Goal: Use online tool/utility: Use online tool/utility

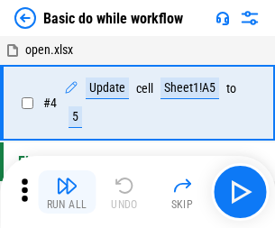
click at [67, 192] on img "button" at bounding box center [67, 186] width 22 height 22
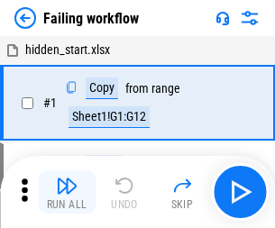
click at [67, 192] on img "button" at bounding box center [67, 186] width 22 height 22
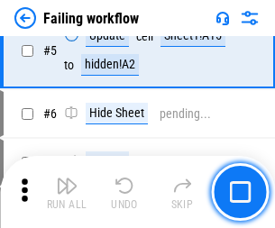
scroll to position [382, 0]
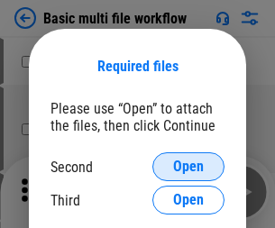
click at [188, 167] on span "Open" at bounding box center [188, 166] width 31 height 14
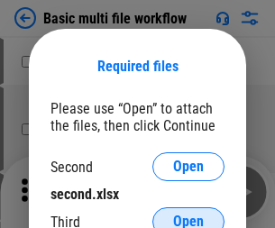
click at [188, 214] on span "Open" at bounding box center [188, 221] width 31 height 14
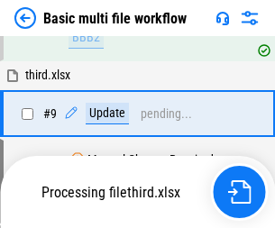
scroll to position [497, 0]
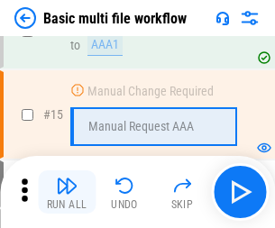
click at [67, 192] on img "button" at bounding box center [67, 186] width 22 height 22
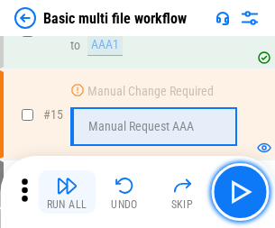
scroll to position [1198, 0]
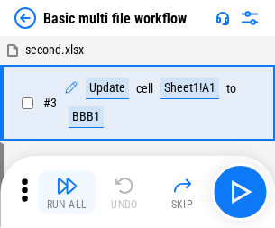
click at [67, 192] on img "button" at bounding box center [67, 186] width 22 height 22
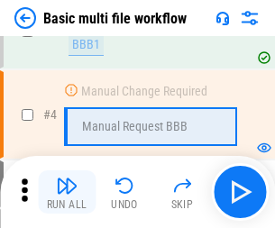
click at [67, 192] on img "button" at bounding box center [67, 186] width 22 height 22
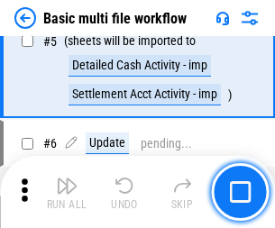
click at [67, 192] on img "button" at bounding box center [67, 186] width 22 height 22
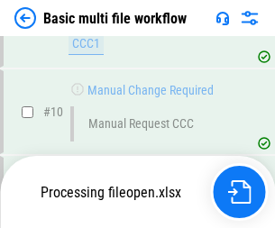
scroll to position [843, 0]
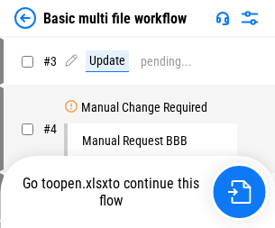
scroll to position [73, 0]
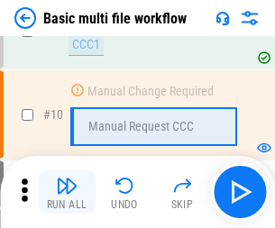
click at [67, 192] on img "button" at bounding box center [67, 186] width 22 height 22
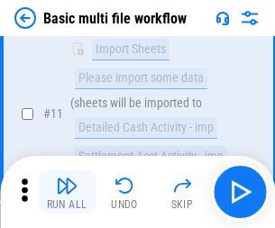
click at [67, 192] on img "button" at bounding box center [67, 186] width 22 height 22
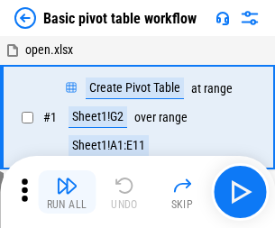
click at [67, 192] on img "button" at bounding box center [67, 186] width 22 height 22
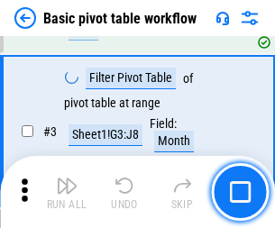
scroll to position [431, 0]
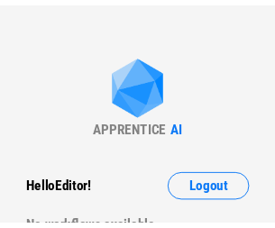
scroll to position [6, 0]
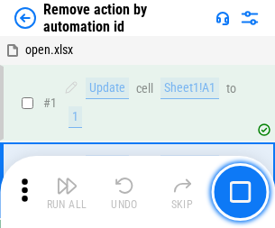
scroll to position [67, 0]
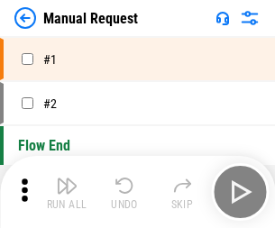
click at [67, 192] on img "button" at bounding box center [67, 186] width 22 height 22
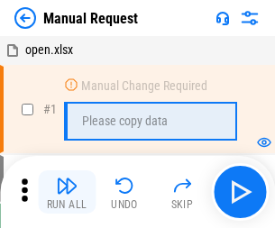
click at [67, 192] on img "button" at bounding box center [67, 186] width 22 height 22
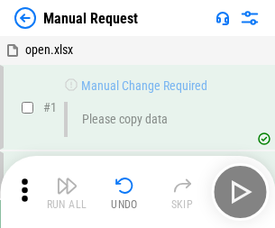
scroll to position [61, 0]
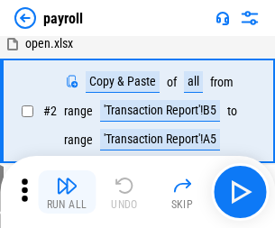
click at [67, 192] on img "button" at bounding box center [67, 186] width 22 height 22
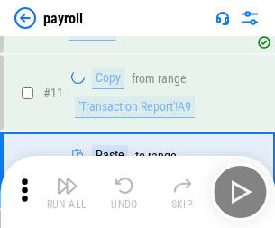
scroll to position [131, 0]
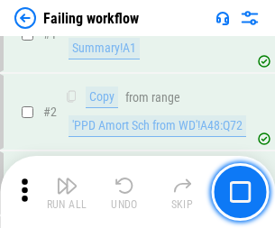
scroll to position [291, 0]
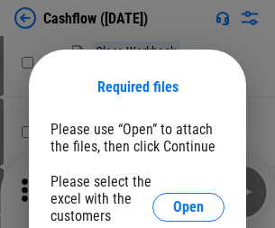
scroll to position [196, 0]
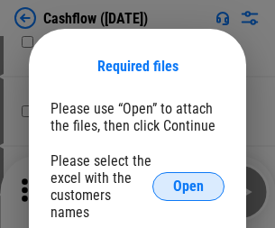
click at [188, 179] on span "Open" at bounding box center [188, 186] width 31 height 14
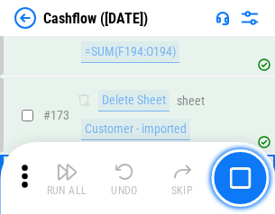
scroll to position [1905, 0]
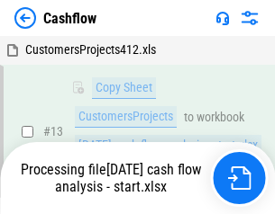
scroll to position [362, 0]
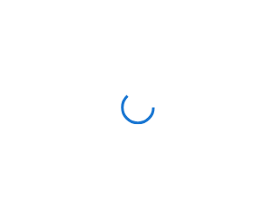
scroll to position [21, 0]
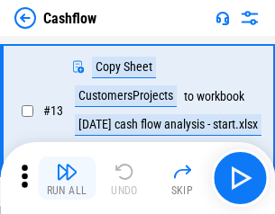
click at [67, 178] on img "button" at bounding box center [67, 172] width 22 height 22
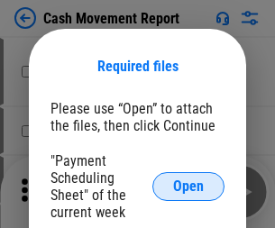
click at [188, 186] on span "Open" at bounding box center [188, 186] width 31 height 14
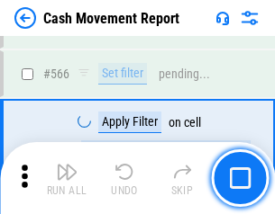
scroll to position [8250, 0]
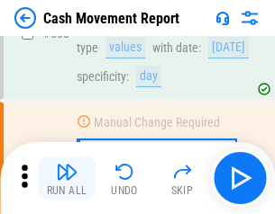
click at [67, 178] on img "button" at bounding box center [67, 172] width 22 height 22
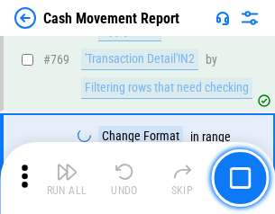
scroll to position [10003, 0]
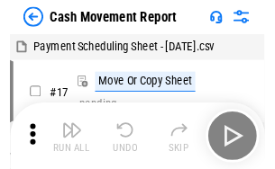
scroll to position [32, 0]
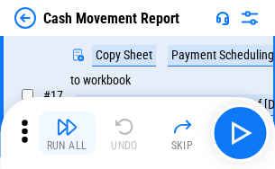
click at [67, 133] on img "button" at bounding box center [67, 127] width 22 height 22
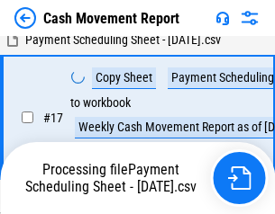
scroll to position [374, 0]
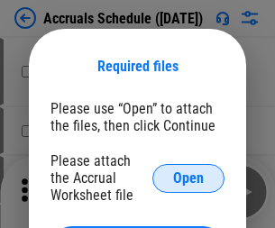
click at [188, 177] on span "Open" at bounding box center [188, 178] width 31 height 14
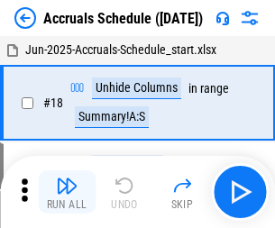
click at [67, 192] on img "button" at bounding box center [67, 186] width 22 height 22
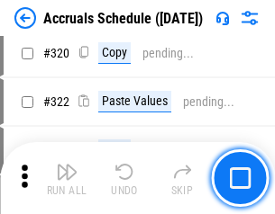
scroll to position [3348, 0]
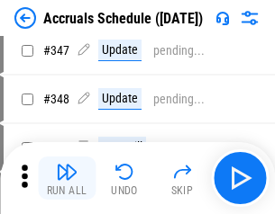
click at [67, 178] on img "button" at bounding box center [67, 172] width 22 height 22
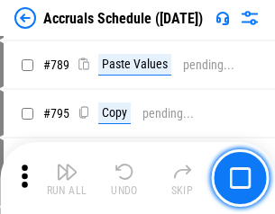
scroll to position [7562, 0]
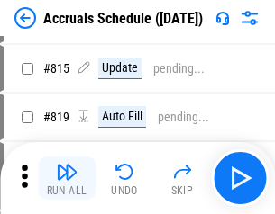
click at [67, 178] on img "button" at bounding box center [67, 172] width 22 height 22
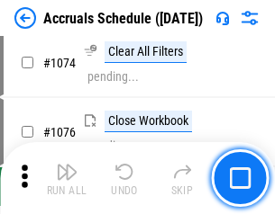
scroll to position [10781, 0]
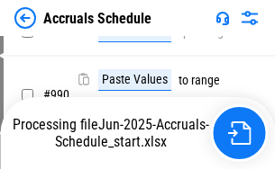
scroll to position [10227, 0]
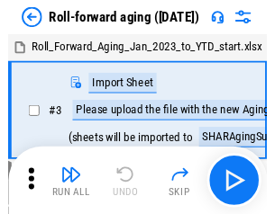
scroll to position [3, 0]
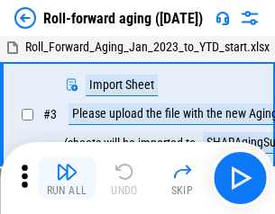
click at [67, 178] on img "button" at bounding box center [67, 172] width 22 height 22
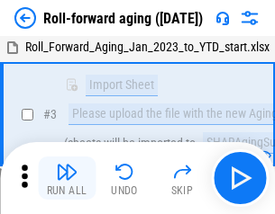
click at [67, 178] on img "button" at bounding box center [67, 172] width 22 height 22
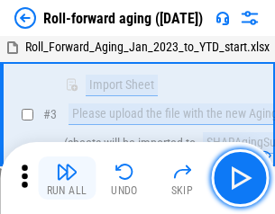
scroll to position [116, 0]
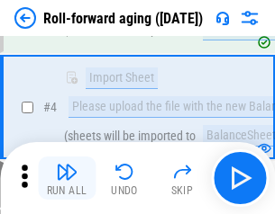
click at [67, 178] on img "button" at bounding box center [67, 172] width 22 height 22
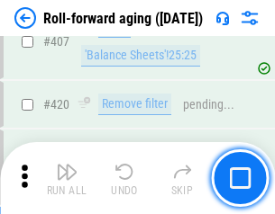
scroll to position [6242, 0]
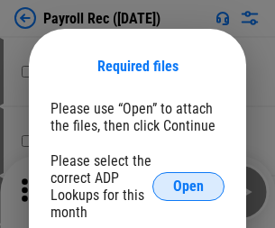
click at [188, 186] on span "Open" at bounding box center [188, 186] width 31 height 14
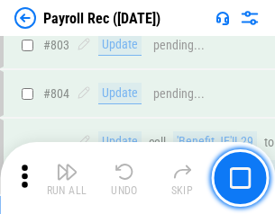
scroll to position [11436, 0]
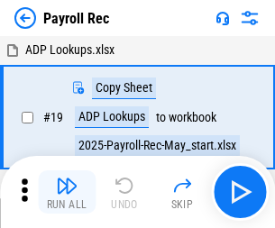
click at [67, 192] on img "button" at bounding box center [67, 186] width 22 height 22
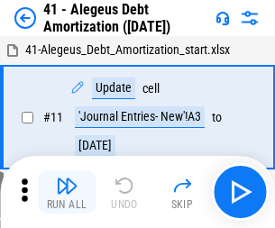
click at [67, 192] on img "button" at bounding box center [67, 186] width 22 height 22
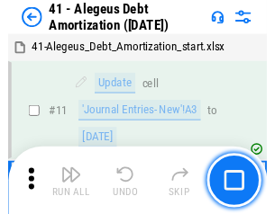
scroll to position [222, 0]
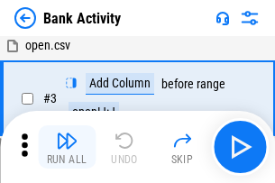
click at [67, 147] on img "button" at bounding box center [67, 141] width 22 height 22
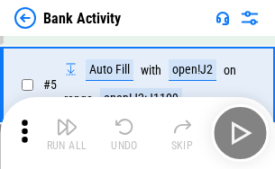
scroll to position [95, 0]
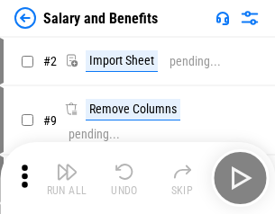
click at [67, 178] on img "button" at bounding box center [67, 172] width 22 height 22
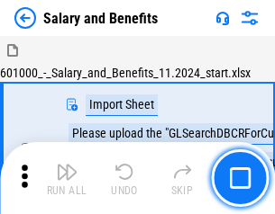
scroll to position [24, 0]
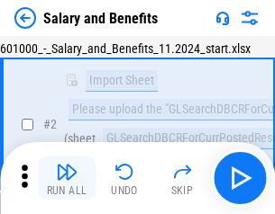
click at [67, 178] on img "button" at bounding box center [67, 172] width 22 height 22
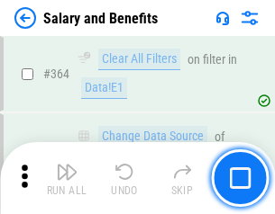
scroll to position [8477, 0]
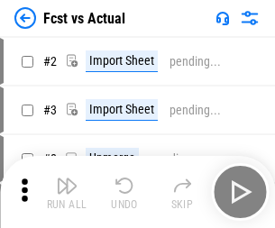
click at [67, 178] on img "button" at bounding box center [67, 186] width 22 height 22
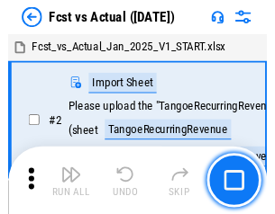
scroll to position [23, 0]
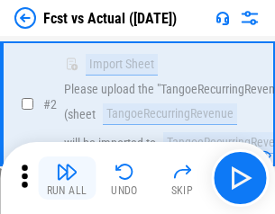
click at [67, 178] on img "button" at bounding box center [67, 172] width 22 height 22
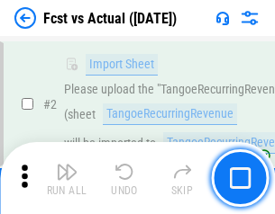
scroll to position [168, 0]
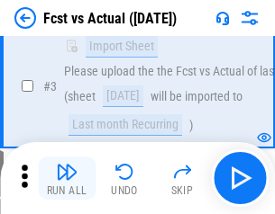
click at [67, 178] on img "button" at bounding box center [67, 172] width 22 height 22
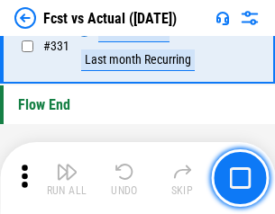
scroll to position [8616, 0]
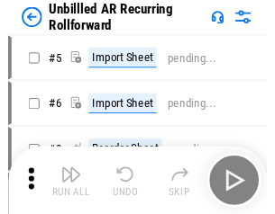
scroll to position [39, 0]
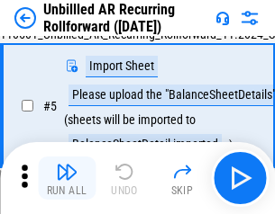
click at [67, 178] on img "button" at bounding box center [67, 172] width 22 height 22
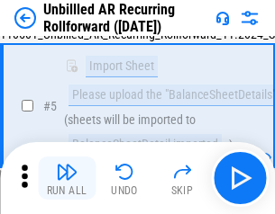
click at [67, 178] on img "button" at bounding box center [67, 172] width 22 height 22
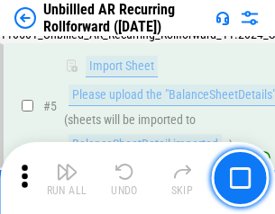
scroll to position [169, 0]
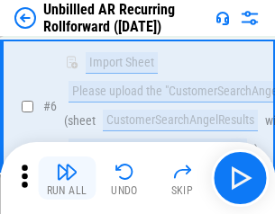
click at [67, 178] on img "button" at bounding box center [67, 172] width 22 height 22
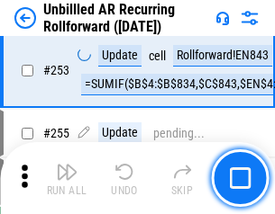
scroll to position [6114, 0]
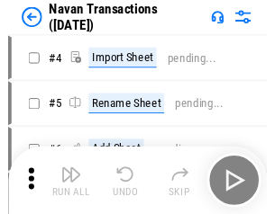
scroll to position [29, 0]
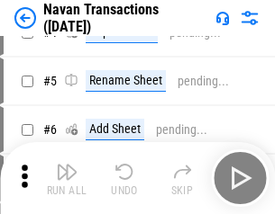
click at [67, 178] on img "button" at bounding box center [67, 172] width 22 height 22
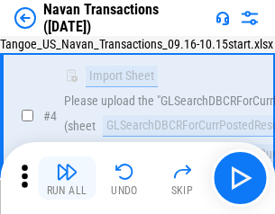
click at [67, 178] on img "button" at bounding box center [67, 172] width 22 height 22
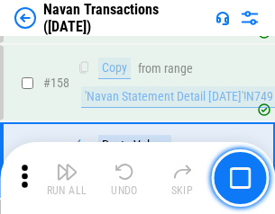
scroll to position [5836, 0]
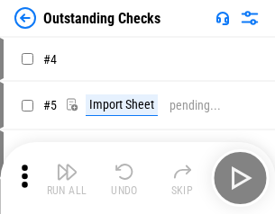
click at [67, 178] on img "button" at bounding box center [67, 172] width 22 height 22
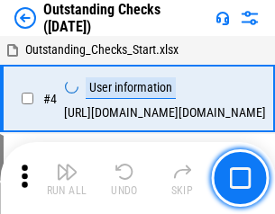
scroll to position [76, 0]
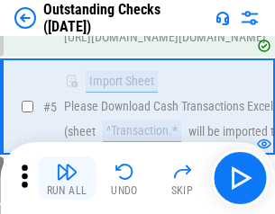
click at [67, 178] on img "button" at bounding box center [67, 172] width 22 height 22
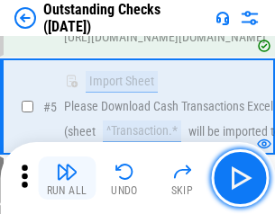
scroll to position [188, 0]
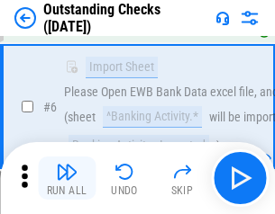
click at [67, 178] on img "button" at bounding box center [67, 172] width 22 height 22
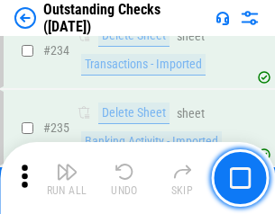
scroll to position [5466, 0]
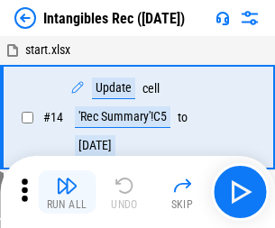
click at [67, 192] on img "button" at bounding box center [67, 186] width 22 height 22
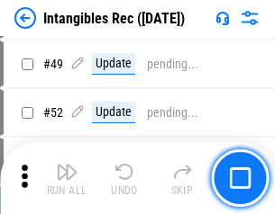
scroll to position [701, 0]
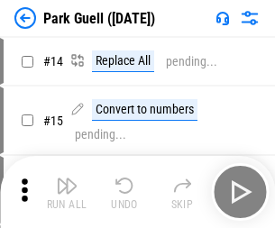
click at [67, 178] on img "button" at bounding box center [67, 186] width 22 height 22
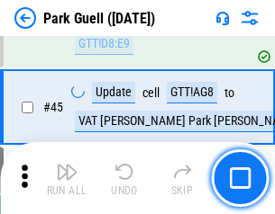
scroll to position [2251, 0]
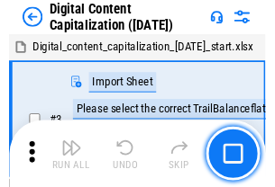
scroll to position [52, 0]
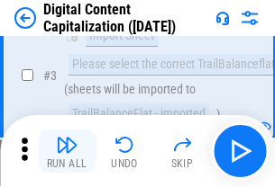
click at [67, 151] on img "button" at bounding box center [67, 145] width 22 height 22
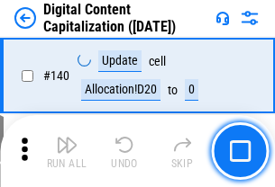
scroll to position [1909, 0]
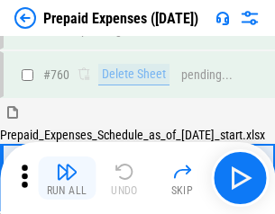
click at [67, 178] on img "button" at bounding box center [67, 172] width 22 height 22
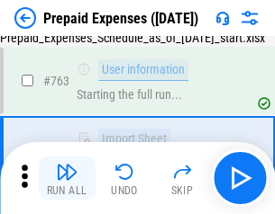
click at [67, 178] on img "button" at bounding box center [67, 172] width 22 height 22
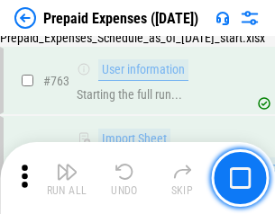
scroll to position [5095, 0]
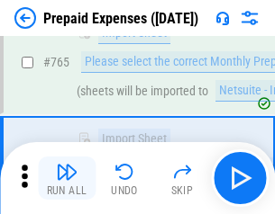
click at [67, 178] on img "button" at bounding box center [67, 172] width 22 height 22
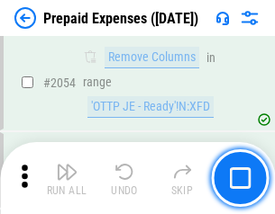
scroll to position [18816, 0]
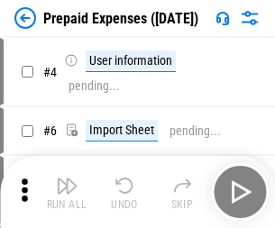
click at [67, 192] on img "button" at bounding box center [67, 186] width 22 height 22
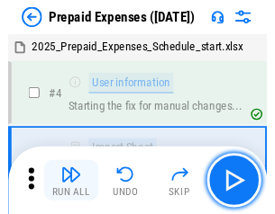
scroll to position [79, 0]
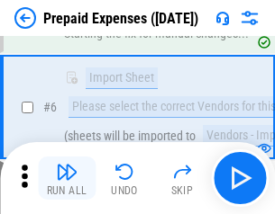
click at [67, 178] on img "button" at bounding box center [67, 172] width 22 height 22
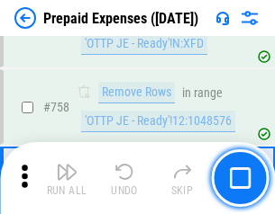
scroll to position [6414, 0]
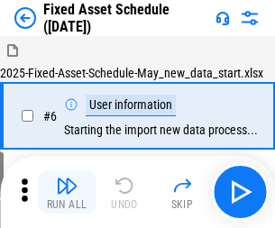
click at [67, 192] on img "button" at bounding box center [67, 186] width 22 height 22
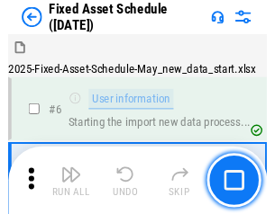
scroll to position [97, 0]
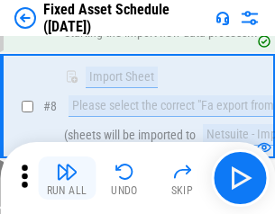
click at [67, 178] on img "button" at bounding box center [67, 172] width 22 height 22
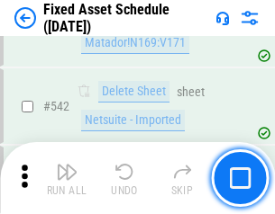
scroll to position [6418, 0]
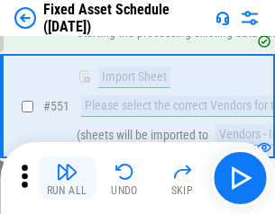
click at [67, 178] on img "button" at bounding box center [67, 172] width 22 height 22
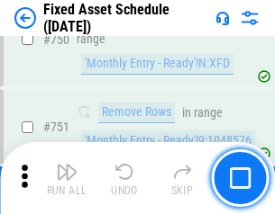
scroll to position [8776, 0]
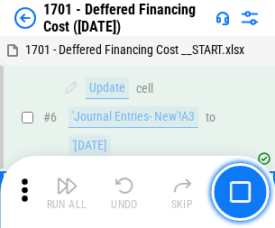
scroll to position [216, 0]
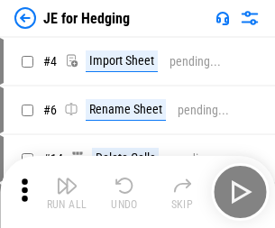
click at [67, 178] on img "button" at bounding box center [67, 186] width 22 height 22
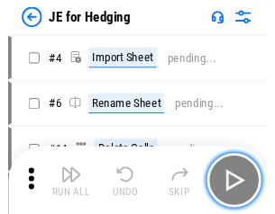
scroll to position [3, 0]
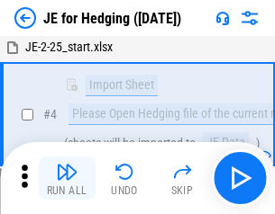
click at [67, 178] on img "button" at bounding box center [67, 172] width 22 height 22
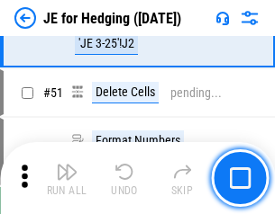
scroll to position [1166, 0]
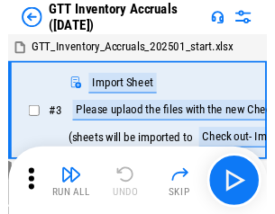
scroll to position [3, 0]
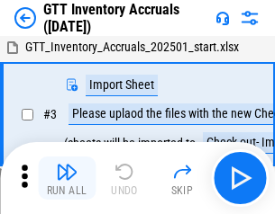
click at [67, 178] on img "button" at bounding box center [67, 172] width 22 height 22
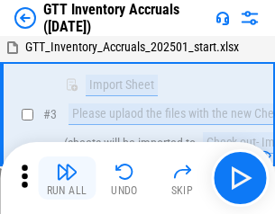
click at [67, 178] on img "button" at bounding box center [67, 172] width 22 height 22
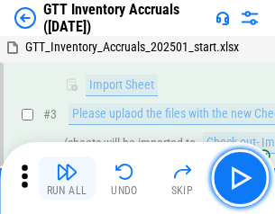
scroll to position [116, 0]
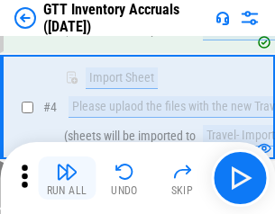
click at [67, 178] on img "button" at bounding box center [67, 172] width 22 height 22
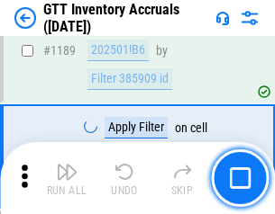
scroll to position [14699, 0]
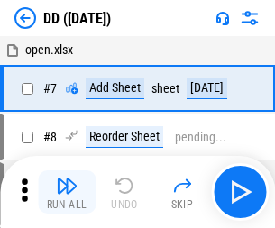
click at [67, 192] on img "button" at bounding box center [67, 186] width 22 height 22
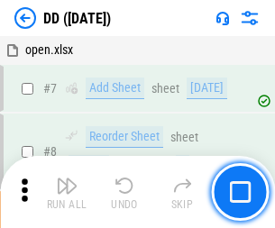
scroll to position [174, 0]
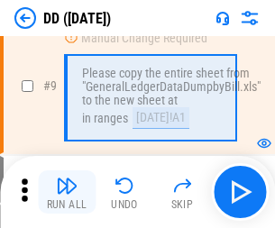
click at [67, 192] on img "button" at bounding box center [67, 186] width 22 height 22
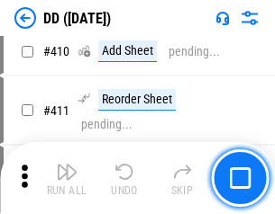
scroll to position [8054, 0]
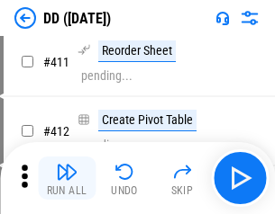
click at [67, 178] on img "button" at bounding box center [67, 172] width 22 height 22
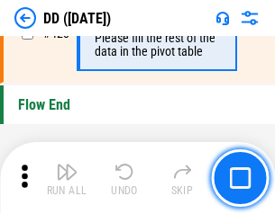
scroll to position [8616, 0]
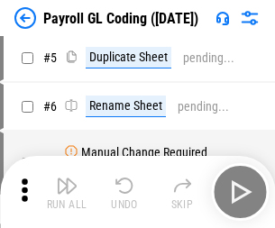
click at [67, 192] on img "button" at bounding box center [67, 186] width 22 height 22
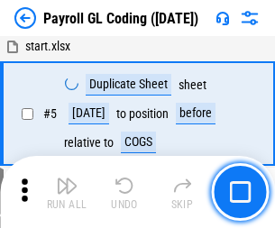
scroll to position [216, 0]
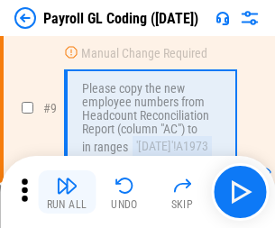
click at [67, 192] on img "button" at bounding box center [67, 186] width 22 height 22
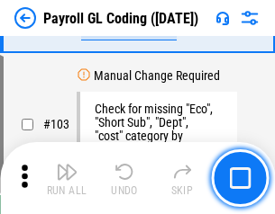
scroll to position [4223, 0]
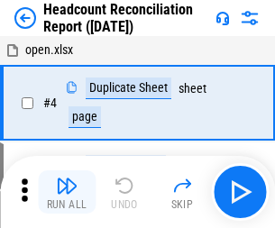
click at [67, 192] on img "button" at bounding box center [67, 186] width 22 height 22
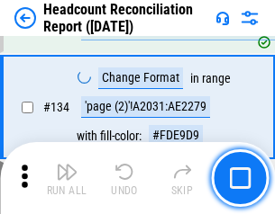
scroll to position [2164, 0]
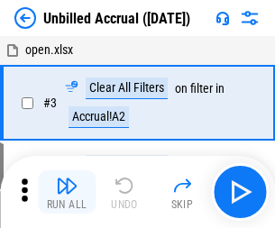
click at [67, 192] on img "button" at bounding box center [67, 186] width 22 height 22
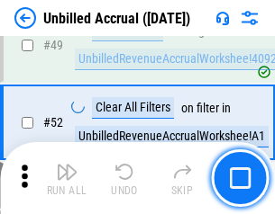
scroll to position [1633, 0]
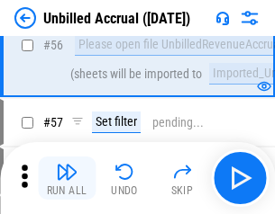
click at [67, 178] on img "button" at bounding box center [67, 172] width 22 height 22
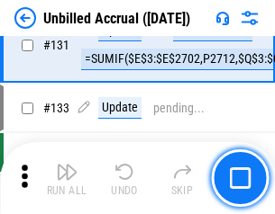
scroll to position [5362, 0]
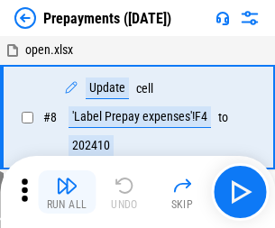
click at [67, 192] on img "button" at bounding box center [67, 186] width 22 height 22
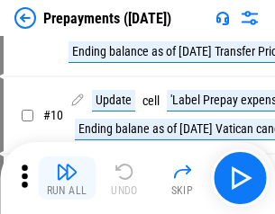
scroll to position [113, 0]
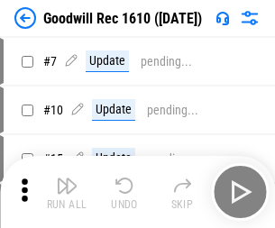
click at [67, 192] on img "button" at bounding box center [67, 186] width 22 height 22
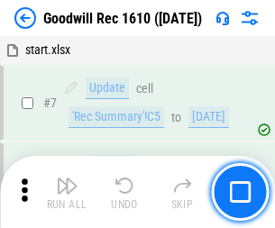
scroll to position [308, 0]
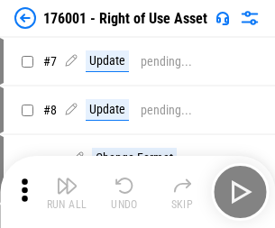
click at [67, 192] on img "button" at bounding box center [67, 186] width 22 height 22
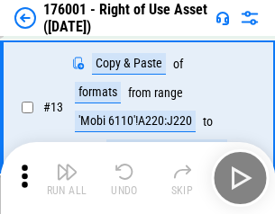
scroll to position [116, 0]
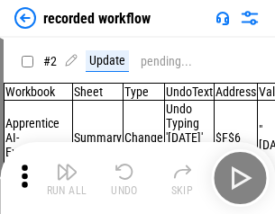
click at [67, 178] on img "button" at bounding box center [67, 172] width 22 height 22
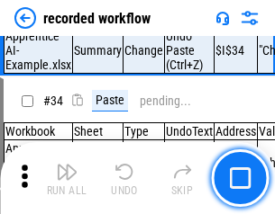
scroll to position [5626, 0]
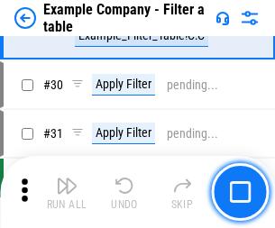
scroll to position [1647, 0]
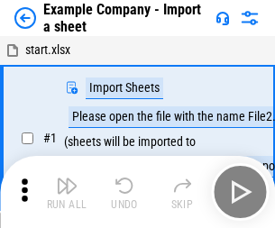
click at [67, 178] on img "button" at bounding box center [67, 186] width 22 height 22
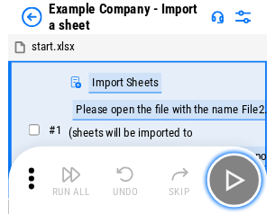
scroll to position [28, 0]
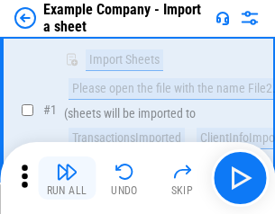
click at [67, 178] on img "button" at bounding box center [67, 172] width 22 height 22
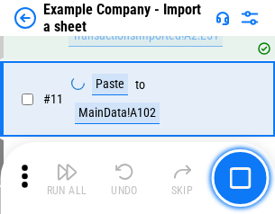
scroll to position [398, 0]
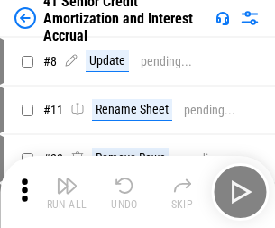
click at [67, 178] on img "button" at bounding box center [67, 186] width 22 height 22
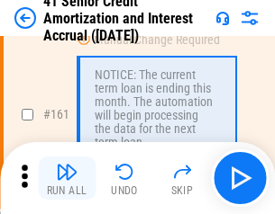
click at [67, 178] on img "button" at bounding box center [67, 172] width 22 height 22
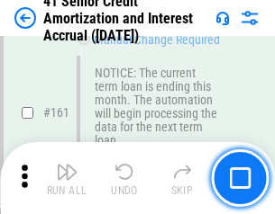
scroll to position [1925, 0]
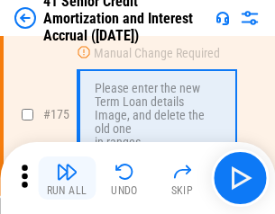
click at [67, 178] on img "button" at bounding box center [67, 172] width 22 height 22
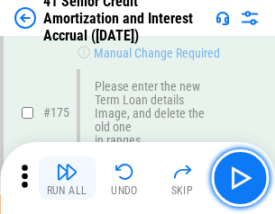
scroll to position [2108, 0]
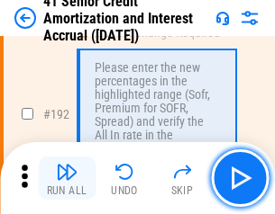
click at [67, 178] on img "button" at bounding box center [67, 172] width 22 height 22
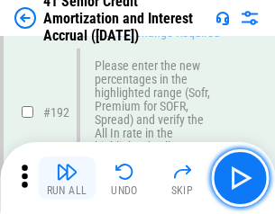
scroll to position [2297, 0]
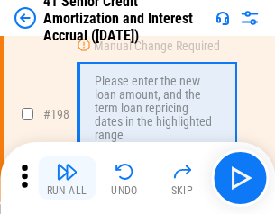
click at [67, 178] on img "button" at bounding box center [67, 172] width 22 height 22
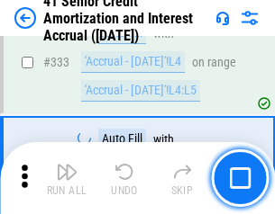
scroll to position [4599, 0]
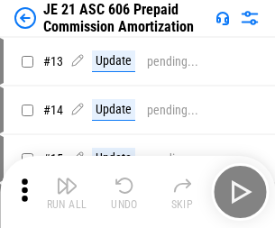
click at [67, 178] on img "button" at bounding box center [67, 186] width 22 height 22
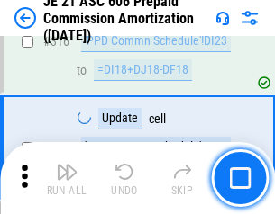
scroll to position [3361, 0]
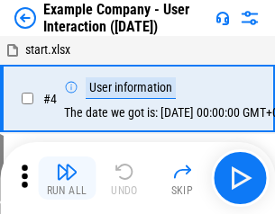
click at [67, 178] on img "button" at bounding box center [67, 172] width 22 height 22
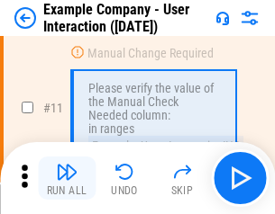
click at [67, 178] on img "button" at bounding box center [67, 172] width 22 height 22
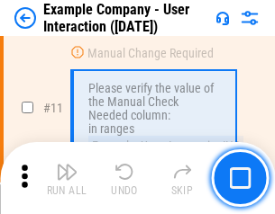
scroll to position [390, 0]
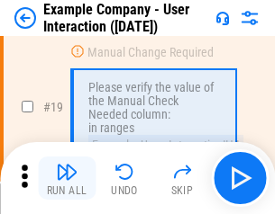
click at [67, 178] on img "button" at bounding box center [67, 172] width 22 height 22
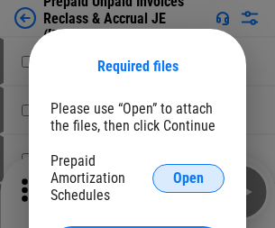
click at [188, 177] on span "Open" at bounding box center [188, 178] width 31 height 14
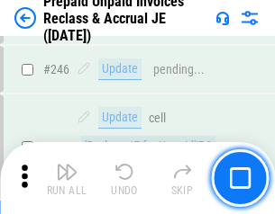
scroll to position [2430, 0]
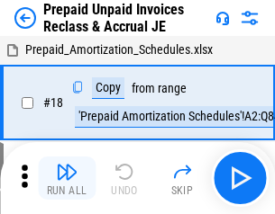
click at [67, 178] on img "button" at bounding box center [67, 172] width 22 height 22
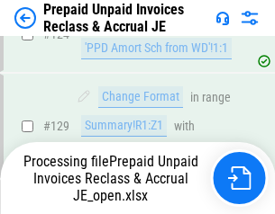
scroll to position [1474, 0]
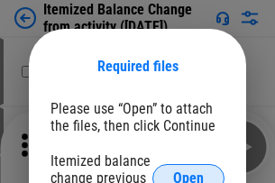
click at [188, 171] on span "Open" at bounding box center [188, 178] width 31 height 14
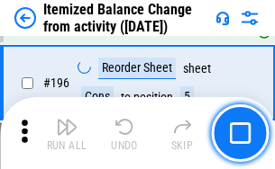
scroll to position [3464, 0]
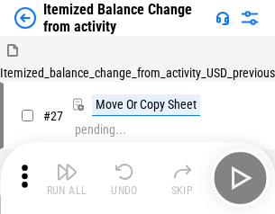
scroll to position [28, 0]
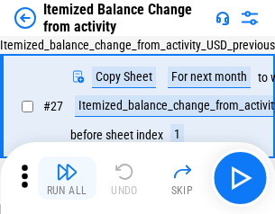
click at [67, 178] on img "button" at bounding box center [67, 172] width 22 height 22
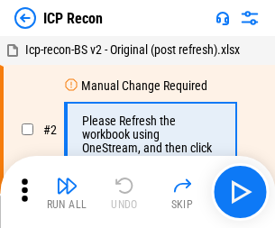
scroll to position [8, 0]
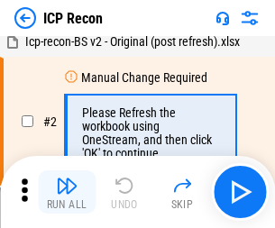
click at [67, 192] on img "button" at bounding box center [67, 186] width 22 height 22
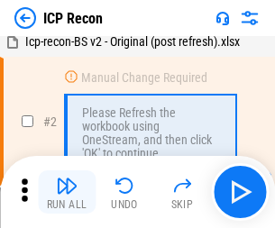
click at [67, 192] on img "button" at bounding box center [67, 186] width 22 height 22
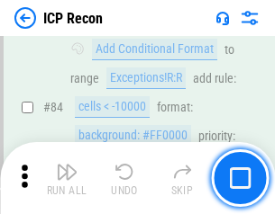
scroll to position [1764, 0]
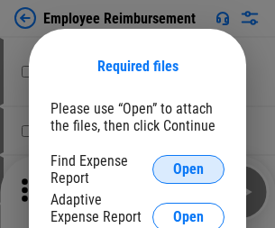
click at [188, 169] on span "Open" at bounding box center [188, 169] width 31 height 14
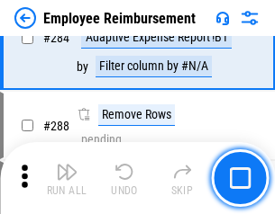
scroll to position [4893, 0]
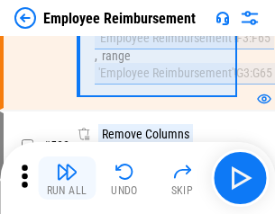
click at [67, 178] on img "button" at bounding box center [67, 172] width 22 height 22
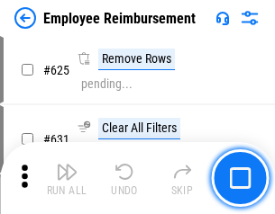
scroll to position [10778, 0]
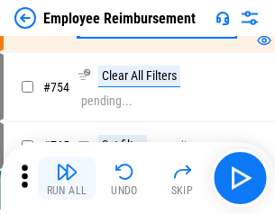
click at [67, 178] on img "button" at bounding box center [67, 172] width 22 height 22
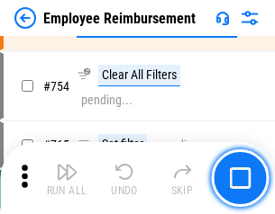
click at [67, 178] on img "button" at bounding box center [67, 172] width 22 height 22
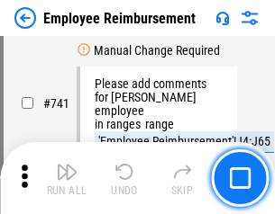
scroll to position [12629, 0]
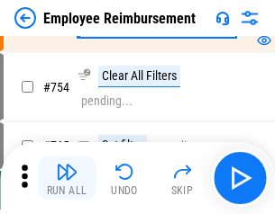
click at [67, 178] on img "button" at bounding box center [67, 172] width 22 height 22
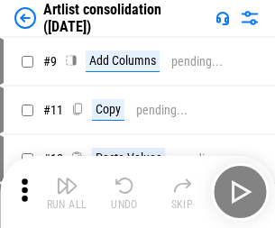
click at [67, 192] on img "button" at bounding box center [67, 186] width 22 height 22
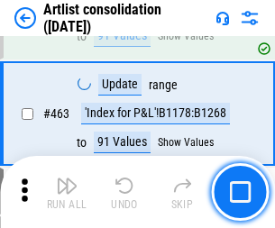
scroll to position [7882, 0]
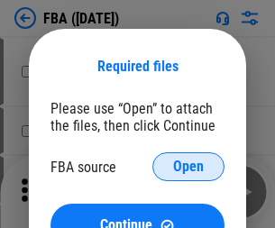
click at [188, 167] on span "Open" at bounding box center [188, 166] width 31 height 14
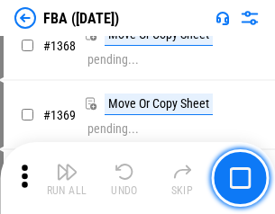
scroll to position [19332, 0]
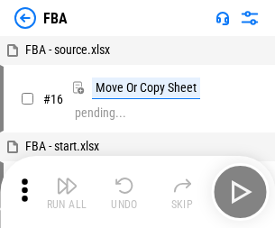
scroll to position [18, 0]
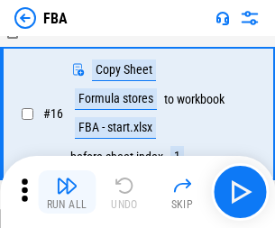
click at [67, 192] on img "button" at bounding box center [67, 186] width 22 height 22
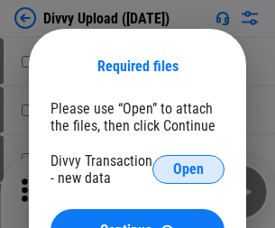
click at [188, 169] on span "Open" at bounding box center [188, 169] width 31 height 14
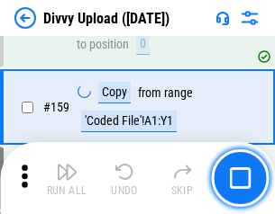
scroll to position [1864, 0]
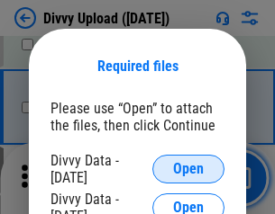
click at [188, 169] on span "Open" at bounding box center [188, 169] width 31 height 14
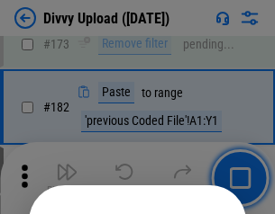
scroll to position [2021, 0]
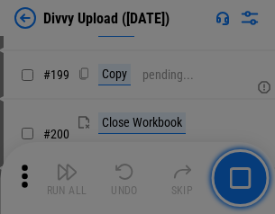
scroll to position [2617, 0]
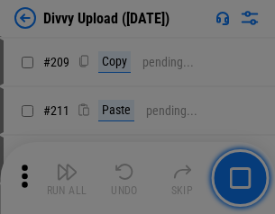
scroll to position [3058, 0]
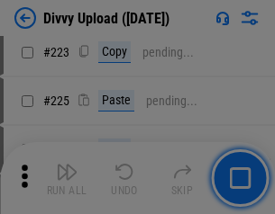
scroll to position [3592, 0]
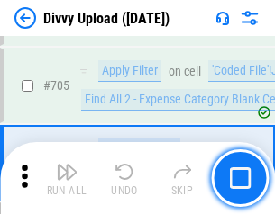
scroll to position [12314, 0]
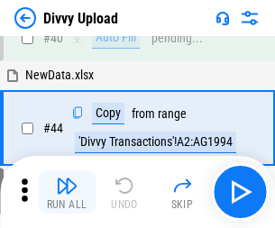
click at [67, 192] on img "button" at bounding box center [67, 186] width 22 height 22
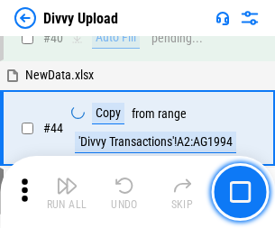
scroll to position [198, 0]
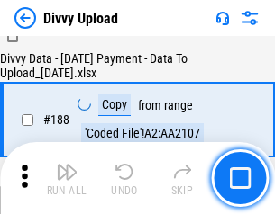
scroll to position [2119, 0]
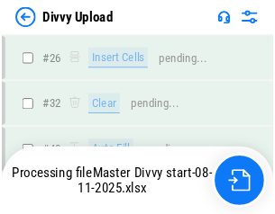
scroll to position [1864, 0]
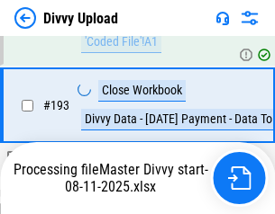
scroll to position [2516, 0]
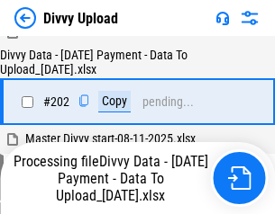
scroll to position [2913, 0]
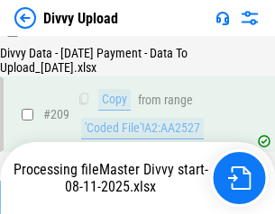
scroll to position [3310, 0]
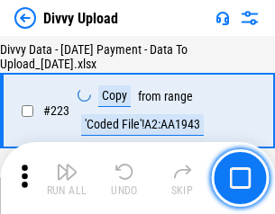
scroll to position [4103, 0]
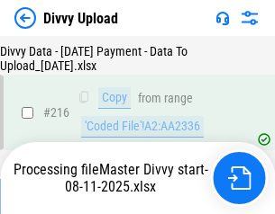
scroll to position [3721, 0]
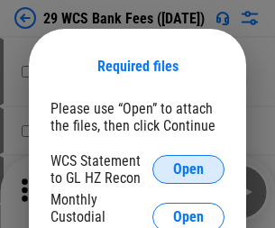
click at [188, 169] on span "Open" at bounding box center [188, 169] width 31 height 14
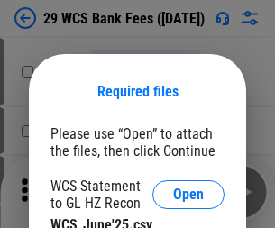
scroll to position [25, 0]
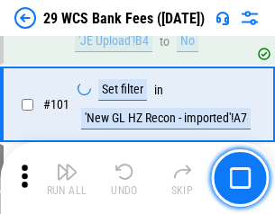
scroll to position [1754, 0]
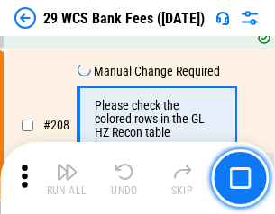
click at [67, 178] on img "button" at bounding box center [67, 172] width 22 height 22
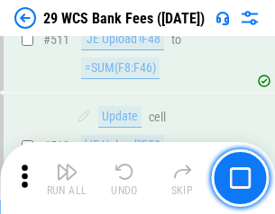
scroll to position [9057, 0]
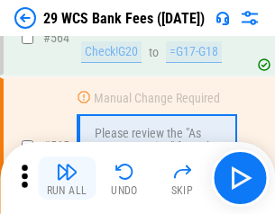
click at [67, 178] on img "button" at bounding box center [67, 172] width 22 height 22
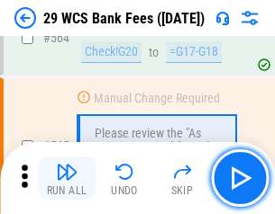
scroll to position [9735, 0]
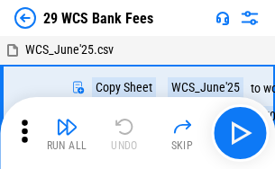
scroll to position [32, 0]
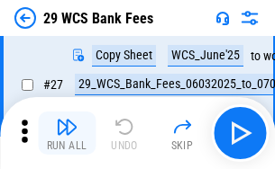
click at [67, 133] on img "button" at bounding box center [67, 127] width 22 height 22
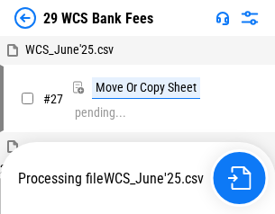
scroll to position [10, 0]
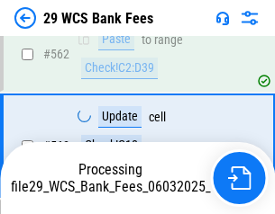
scroll to position [9715, 0]
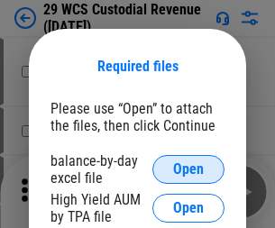
click at [188, 169] on span "Open" at bounding box center [188, 169] width 31 height 14
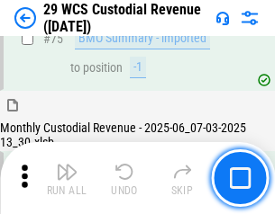
scroll to position [1880, 0]
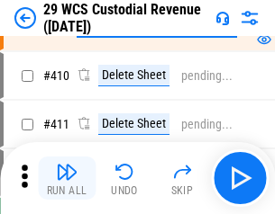
click at [67, 178] on img "button" at bounding box center [67, 172] width 22 height 22
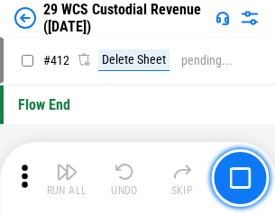
scroll to position [8597, 0]
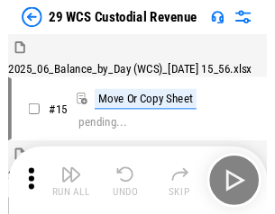
scroll to position [43, 0]
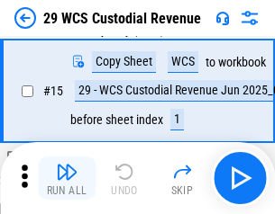
click at [67, 178] on img "button" at bounding box center [67, 172] width 22 height 22
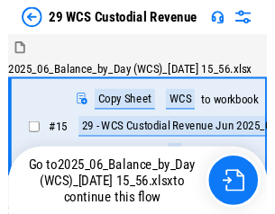
scroll to position [43, 0]
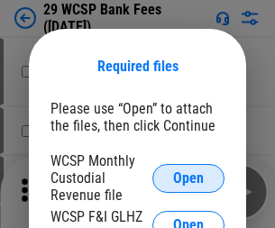
click at [188, 177] on span "Open" at bounding box center [188, 178] width 31 height 14
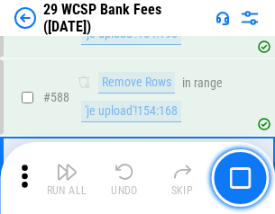
scroll to position [7085, 0]
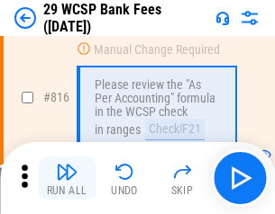
click at [67, 178] on img "button" at bounding box center [67, 172] width 22 height 22
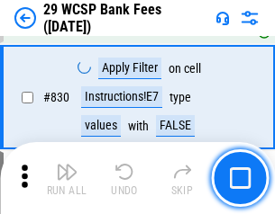
scroll to position [11421, 0]
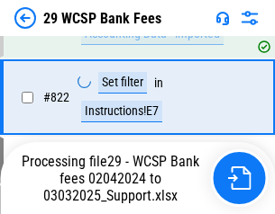
scroll to position [11068, 0]
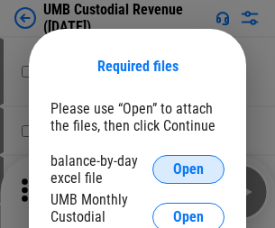
click at [188, 169] on span "Open" at bounding box center [188, 169] width 31 height 14
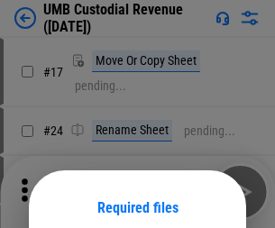
scroll to position [141, 0]
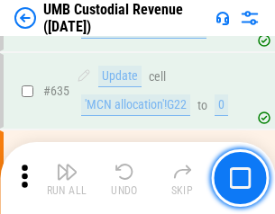
scroll to position [9420, 0]
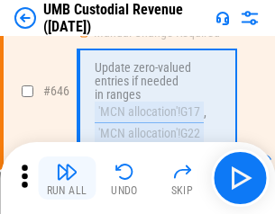
click at [67, 178] on img "button" at bounding box center [67, 172] width 22 height 22
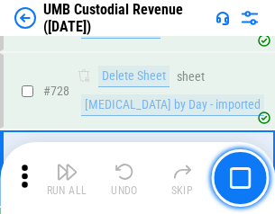
scroll to position [11104, 0]
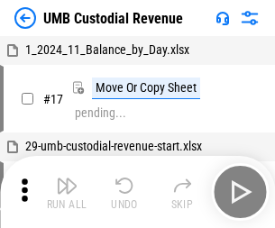
scroll to position [14, 0]
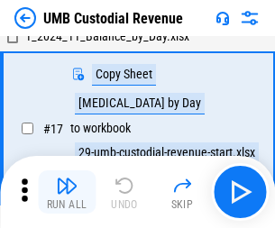
click at [67, 192] on img "button" at bounding box center [67, 186] width 22 height 22
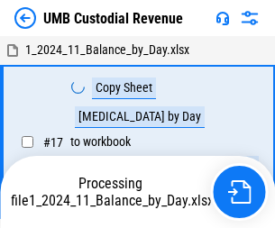
scroll to position [14, 0]
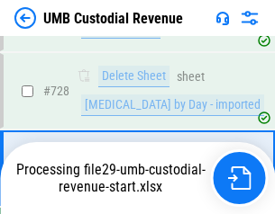
scroll to position [11063, 0]
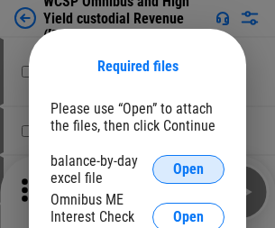
click at [188, 169] on span "Open" at bounding box center [188, 169] width 31 height 14
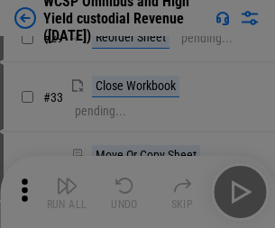
scroll to position [411, 0]
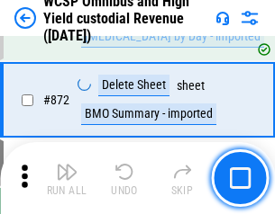
scroll to position [15235, 0]
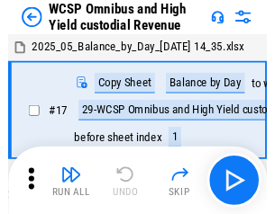
scroll to position [10, 0]
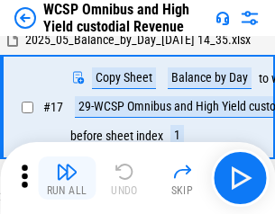
click at [67, 178] on img "button" at bounding box center [67, 172] width 22 height 22
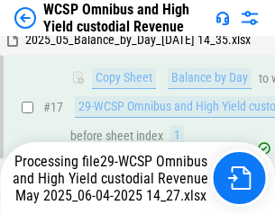
scroll to position [374, 0]
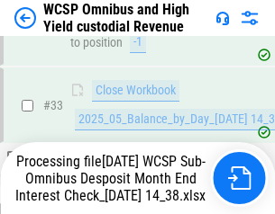
scroll to position [891, 0]
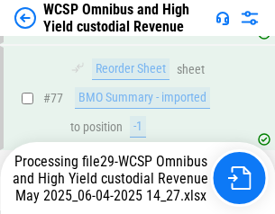
scroll to position [1847, 0]
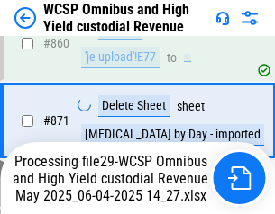
scroll to position [15193, 0]
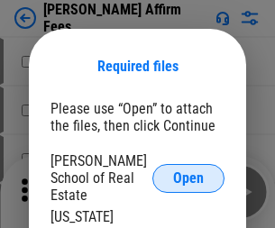
click at [188, 171] on span "Open" at bounding box center [188, 178] width 31 height 14
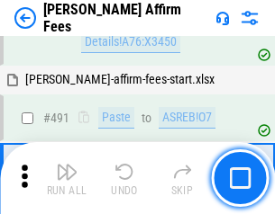
scroll to position [4895, 0]
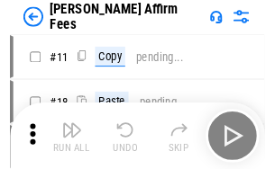
scroll to position [18, 0]
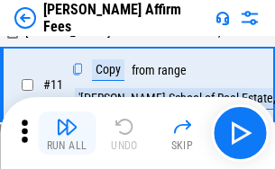
click at [67, 133] on img "button" at bounding box center [67, 127] width 22 height 22
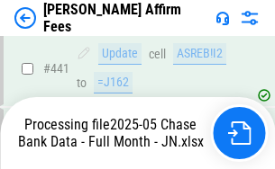
scroll to position [4721, 0]
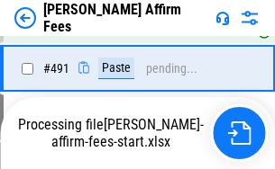
scroll to position [4825, 0]
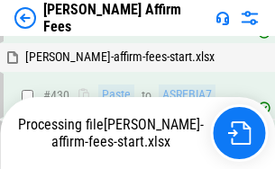
scroll to position [4721, 0]
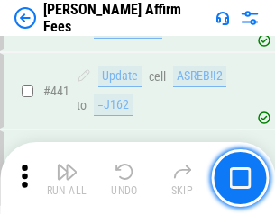
scroll to position [4698, 0]
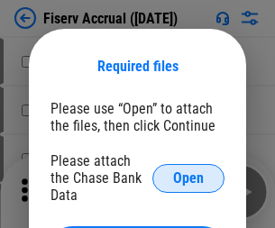
click at [188, 171] on span "Open" at bounding box center [188, 178] width 31 height 14
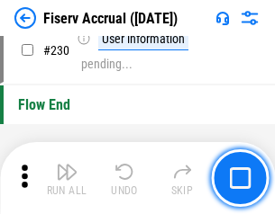
scroll to position [5704, 0]
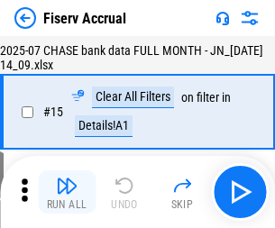
click at [67, 192] on img "button" at bounding box center [67, 186] width 22 height 22
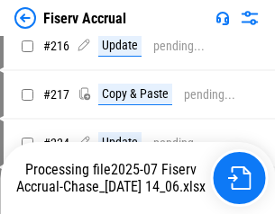
scroll to position [5683, 0]
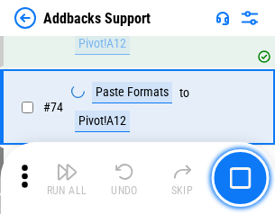
scroll to position [1311, 0]
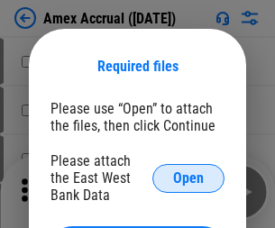
click at [188, 177] on span "Open" at bounding box center [188, 178] width 31 height 14
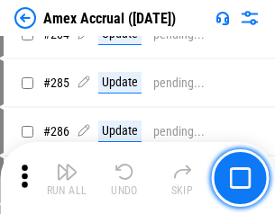
scroll to position [4802, 0]
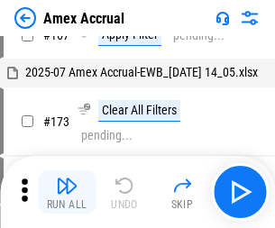
click at [67, 192] on img "button" at bounding box center [67, 186] width 22 height 22
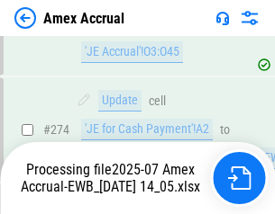
scroll to position [5247, 0]
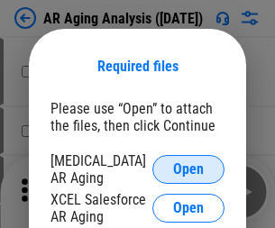
click at [188, 167] on span "Open" at bounding box center [188, 169] width 31 height 14
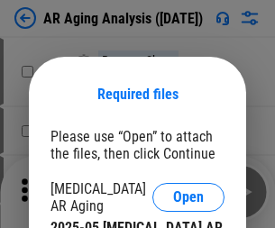
scroll to position [28, 0]
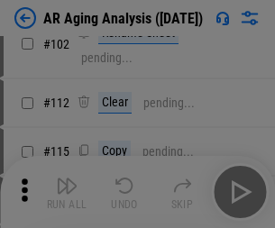
scroll to position [248, 0]
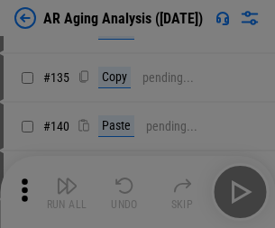
scroll to position [542, 0]
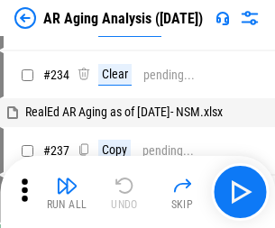
scroll to position [18, 0]
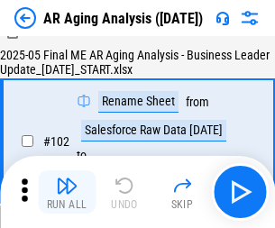
click at [67, 192] on img "button" at bounding box center [67, 186] width 22 height 22
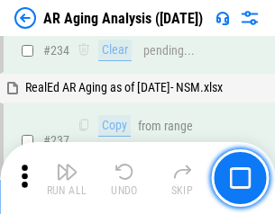
scroll to position [2790, 0]
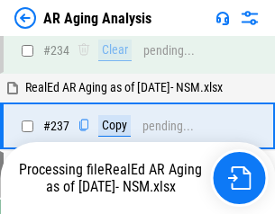
scroll to position [2770, 0]
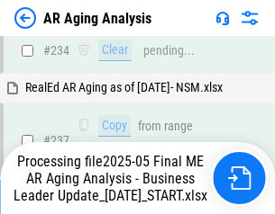
scroll to position [2770, 0]
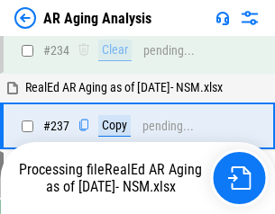
scroll to position [2770, 0]
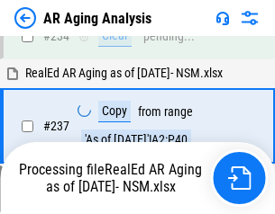
scroll to position [2770, 0]
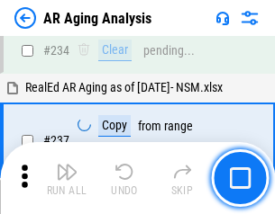
scroll to position [2770, 0]
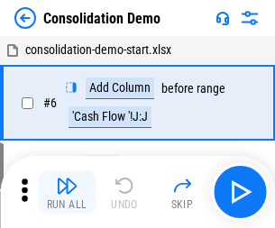
click at [67, 192] on img "button" at bounding box center [67, 186] width 22 height 22
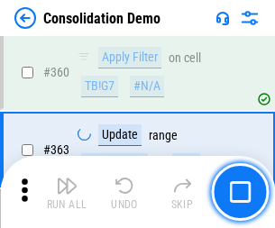
scroll to position [6033, 0]
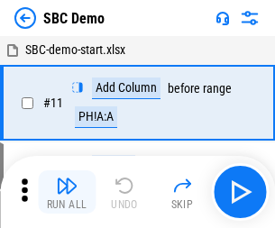
click at [67, 192] on img "button" at bounding box center [67, 186] width 22 height 22
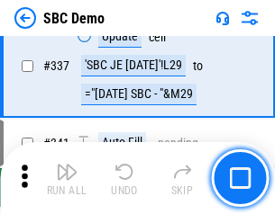
scroll to position [4735, 0]
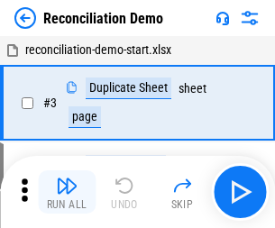
click at [67, 192] on img "button" at bounding box center [67, 186] width 22 height 22
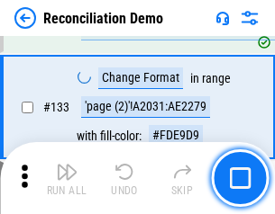
scroll to position [2138, 0]
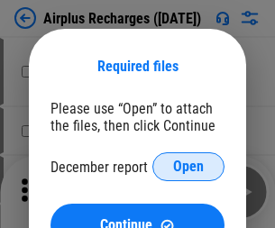
click at [188, 167] on span "Open" at bounding box center [188, 166] width 31 height 14
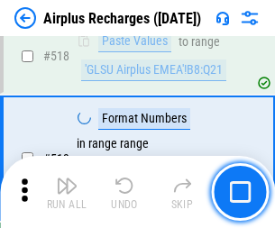
scroll to position [7746, 0]
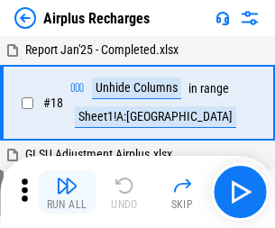
click at [67, 192] on img "button" at bounding box center [67, 186] width 22 height 22
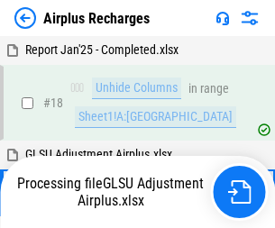
scroll to position [79, 0]
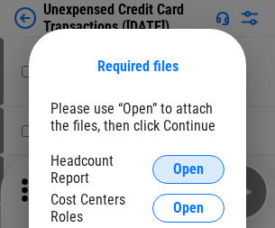
click at [188, 169] on span "Open" at bounding box center [188, 169] width 31 height 14
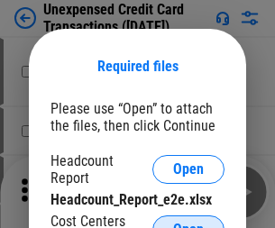
click at [188, 222] on span "Open" at bounding box center [188, 229] width 31 height 14
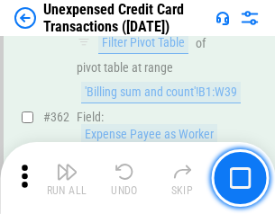
scroll to position [4629, 0]
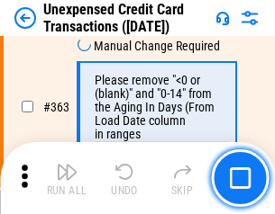
click at [67, 178] on img "button" at bounding box center [67, 172] width 22 height 22
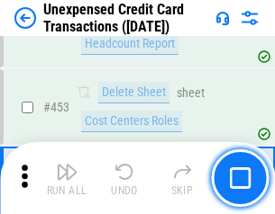
scroll to position [6139, 0]
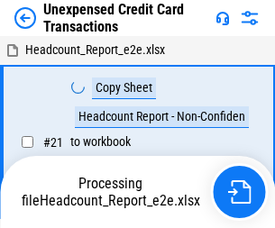
scroll to position [28, 0]
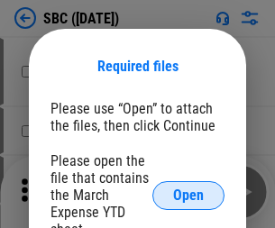
click at [188, 194] on span "Open" at bounding box center [188, 195] width 31 height 14
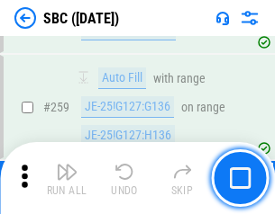
scroll to position [3518, 0]
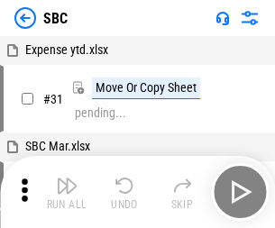
scroll to position [18, 0]
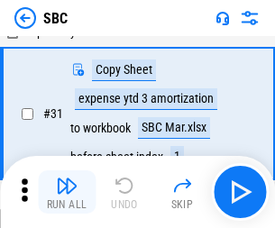
click at [67, 192] on img "button" at bounding box center [67, 186] width 22 height 22
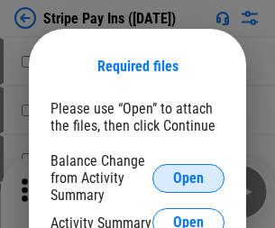
click at [188, 177] on span "Open" at bounding box center [188, 178] width 31 height 14
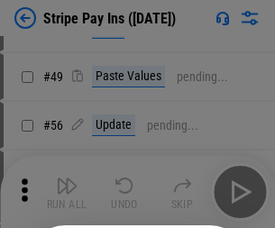
scroll to position [327, 0]
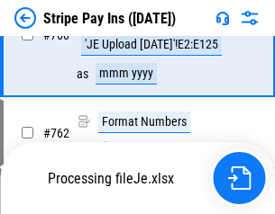
scroll to position [9479, 0]
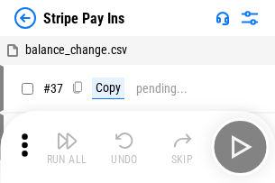
click at [67, 147] on img "button" at bounding box center [67, 141] width 22 height 22
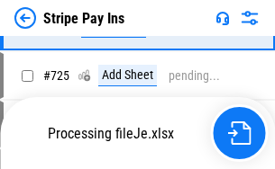
scroll to position [9439, 0]
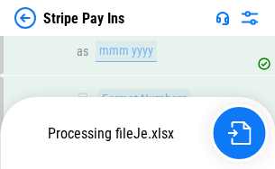
scroll to position [9439, 0]
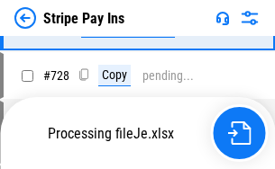
scroll to position [9439, 0]
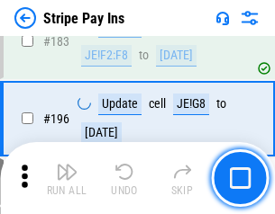
scroll to position [2437, 0]
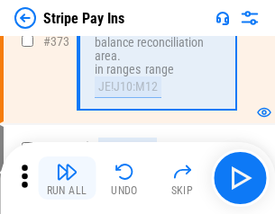
click at [67, 178] on img "button" at bounding box center [67, 172] width 22 height 22
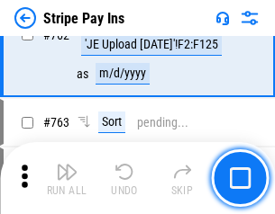
scroll to position [9417, 0]
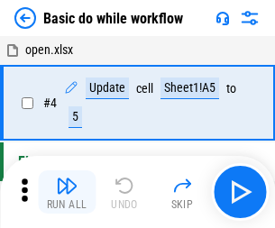
click at [67, 192] on img "button" at bounding box center [67, 186] width 22 height 22
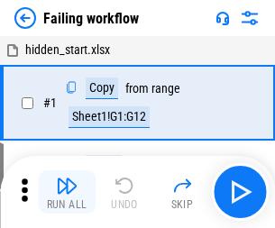
click at [67, 192] on img "button" at bounding box center [67, 186] width 22 height 22
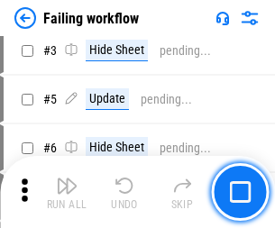
scroll to position [382, 0]
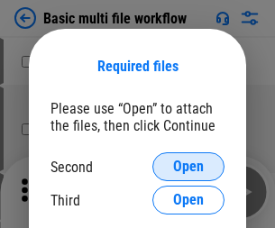
click at [188, 167] on span "Open" at bounding box center [188, 166] width 31 height 14
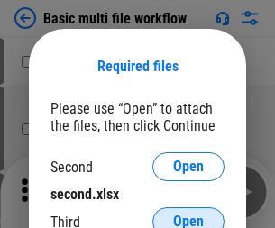
click at [188, 214] on span "Open" at bounding box center [188, 221] width 31 height 14
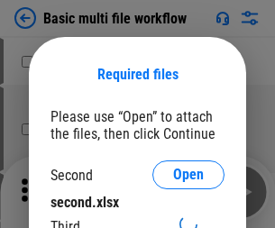
scroll to position [8, 0]
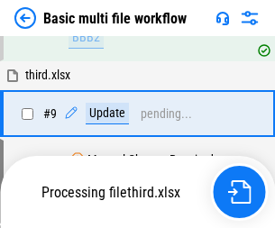
scroll to position [626, 0]
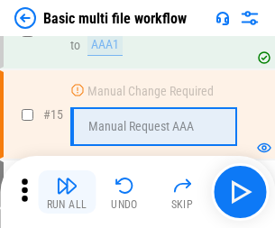
click at [67, 192] on img "button" at bounding box center [67, 186] width 22 height 22
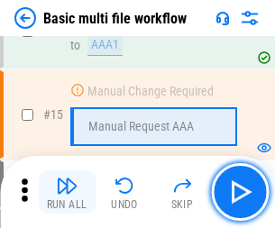
scroll to position [1198, 0]
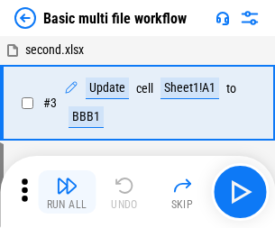
click at [67, 192] on img "button" at bounding box center [67, 186] width 22 height 22
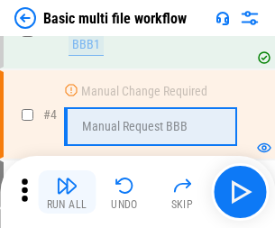
click at [67, 192] on img "button" at bounding box center [67, 186] width 22 height 22
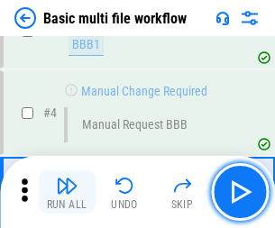
click at [67, 192] on img "button" at bounding box center [67, 186] width 22 height 22
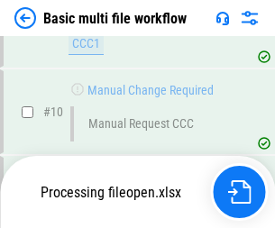
scroll to position [843, 0]
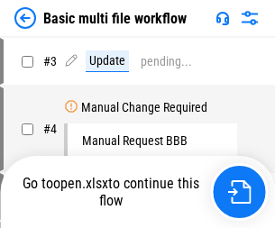
scroll to position [73, 0]
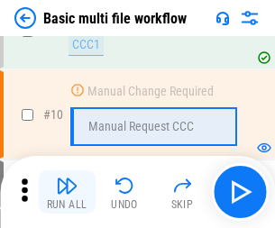
click at [67, 192] on img "button" at bounding box center [67, 186] width 22 height 22
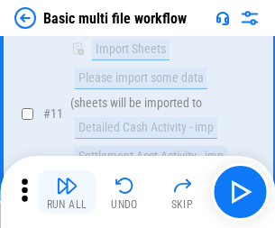
click at [67, 192] on img "button" at bounding box center [67, 186] width 22 height 22
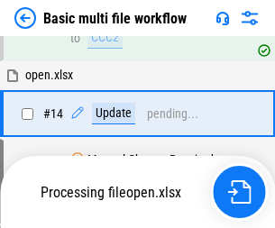
scroll to position [941, 0]
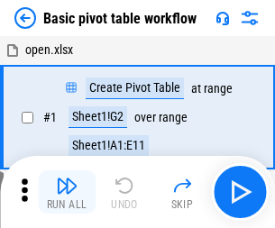
click at [67, 192] on img "button" at bounding box center [67, 186] width 22 height 22
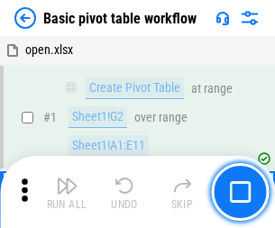
scroll to position [431, 0]
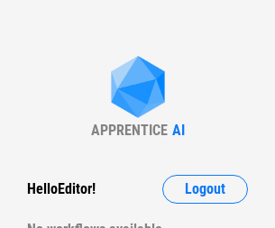
scroll to position [6, 0]
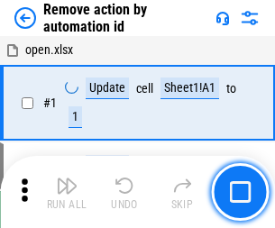
scroll to position [67, 0]
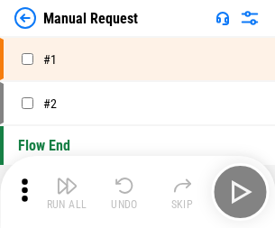
click at [67, 192] on img "button" at bounding box center [67, 186] width 22 height 22
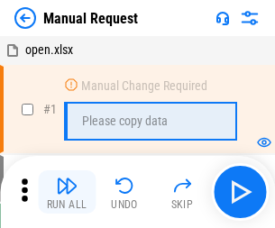
click at [67, 192] on img "button" at bounding box center [67, 186] width 22 height 22
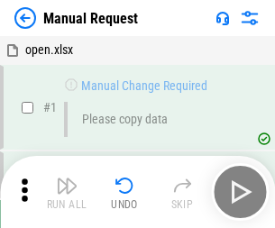
scroll to position [61, 0]
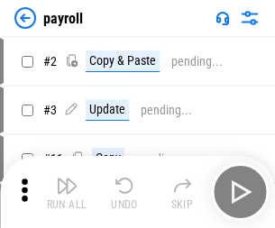
click at [67, 192] on img "button" at bounding box center [67, 186] width 22 height 22
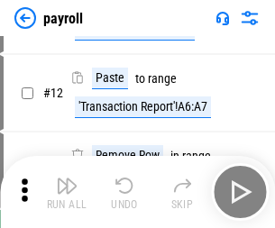
scroll to position [131, 0]
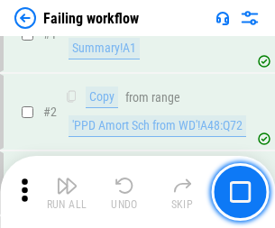
scroll to position [291, 0]
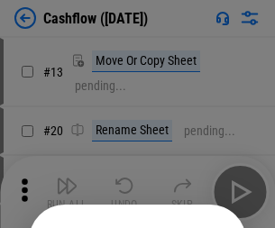
scroll to position [176, 0]
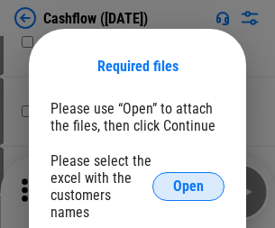
click at [188, 179] on span "Open" at bounding box center [188, 186] width 31 height 14
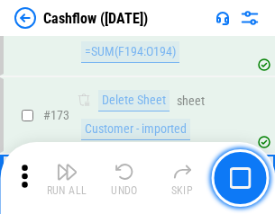
scroll to position [1905, 0]
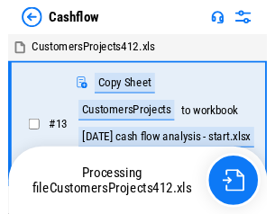
scroll to position [21, 0]
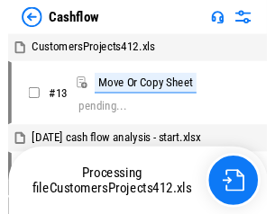
scroll to position [21, 0]
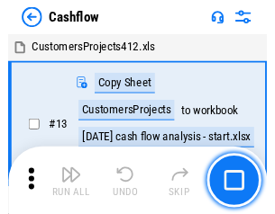
scroll to position [21, 0]
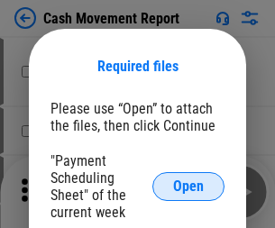
click at [188, 186] on span "Open" at bounding box center [188, 186] width 31 height 14
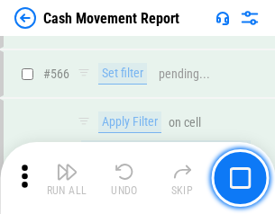
scroll to position [8250, 0]
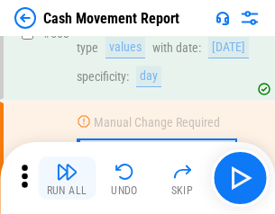
click at [67, 178] on img "button" at bounding box center [67, 172] width 22 height 22
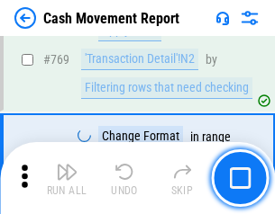
scroll to position [10003, 0]
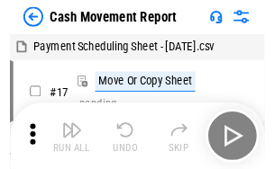
scroll to position [32, 0]
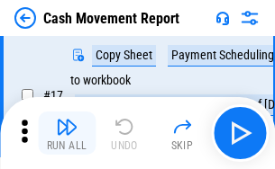
click at [67, 133] on img "button" at bounding box center [67, 127] width 22 height 22
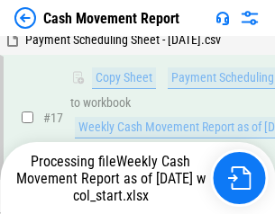
scroll to position [283, 0]
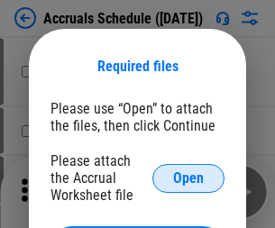
click at [188, 177] on span "Open" at bounding box center [188, 178] width 31 height 14
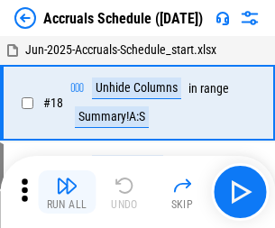
click at [67, 192] on img "button" at bounding box center [67, 186] width 22 height 22
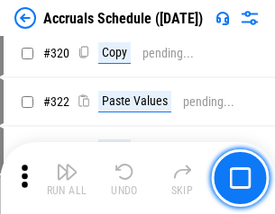
scroll to position [3348, 0]
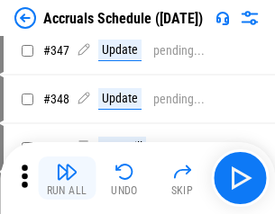
click at [67, 178] on img "button" at bounding box center [67, 172] width 22 height 22
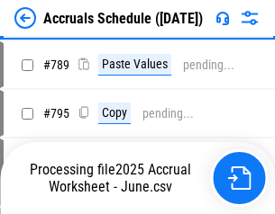
scroll to position [7562, 0]
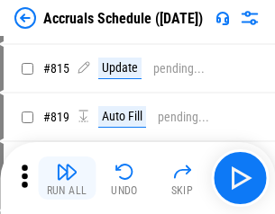
click at [67, 178] on img "button" at bounding box center [67, 172] width 22 height 22
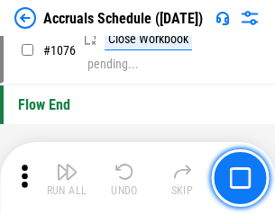
scroll to position [10781, 0]
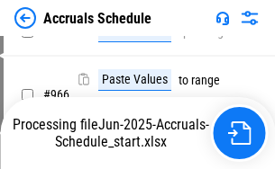
scroll to position [8711, 0]
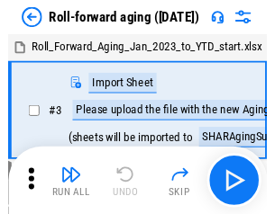
scroll to position [3, 0]
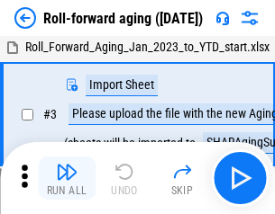
click at [67, 178] on img "button" at bounding box center [67, 172] width 22 height 22
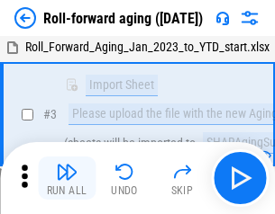
click at [67, 178] on img "button" at bounding box center [67, 172] width 22 height 22
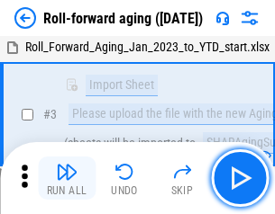
scroll to position [116, 0]
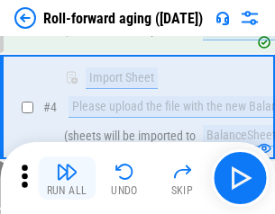
click at [67, 178] on img "button" at bounding box center [67, 172] width 22 height 22
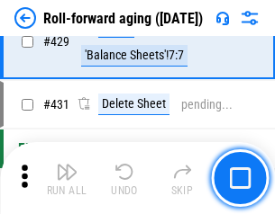
scroll to position [6242, 0]
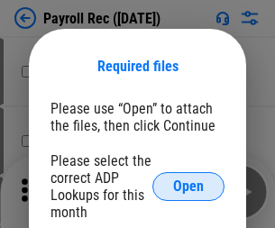
click at [188, 186] on span "Open" at bounding box center [188, 186] width 31 height 14
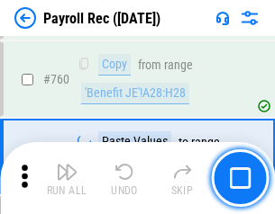
scroll to position [10887, 0]
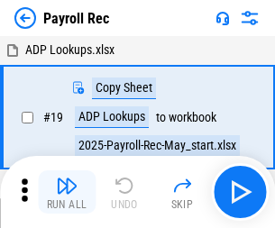
click at [67, 192] on img "button" at bounding box center [67, 186] width 22 height 22
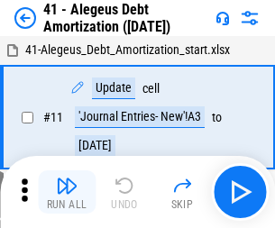
click at [67, 192] on img "button" at bounding box center [67, 186] width 22 height 22
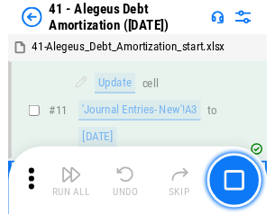
scroll to position [222, 0]
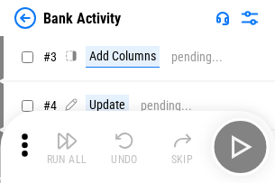
click at [67, 147] on img "button" at bounding box center [67, 141] width 22 height 22
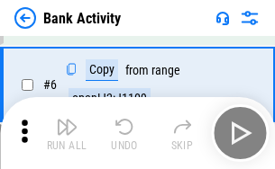
scroll to position [95, 0]
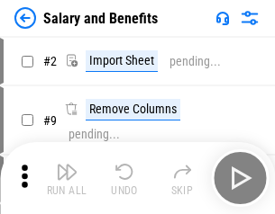
click at [67, 178] on img "button" at bounding box center [67, 172] width 22 height 22
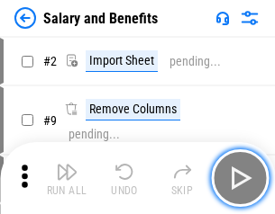
scroll to position [24, 0]
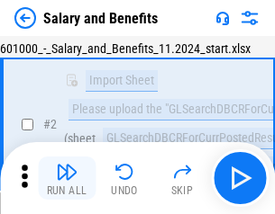
click at [67, 178] on img "button" at bounding box center [67, 172] width 22 height 22
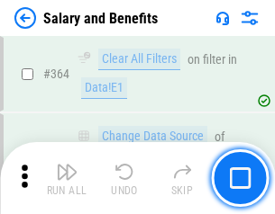
scroll to position [8477, 0]
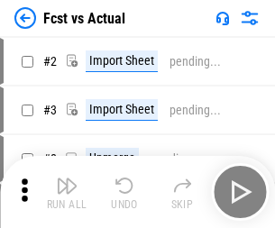
click at [67, 178] on img "button" at bounding box center [67, 186] width 22 height 22
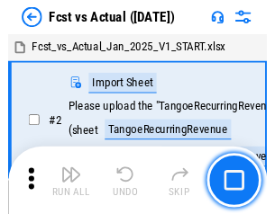
scroll to position [23, 0]
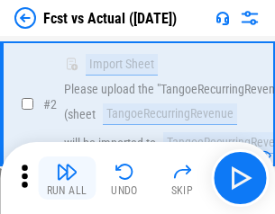
click at [67, 178] on img "button" at bounding box center [67, 172] width 22 height 22
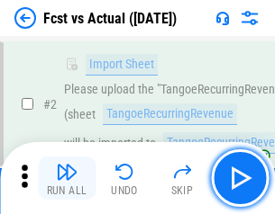
scroll to position [168, 0]
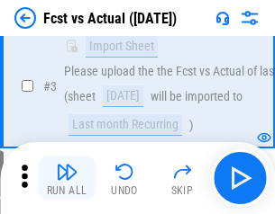
click at [67, 178] on img "button" at bounding box center [67, 172] width 22 height 22
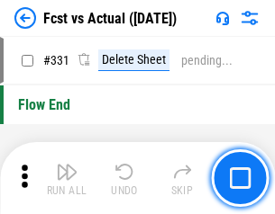
scroll to position [8616, 0]
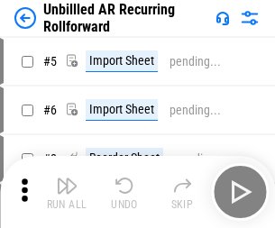
click at [67, 178] on img "button" at bounding box center [67, 186] width 22 height 22
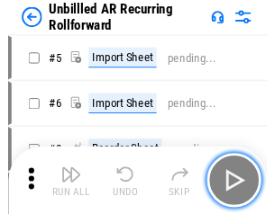
scroll to position [39, 0]
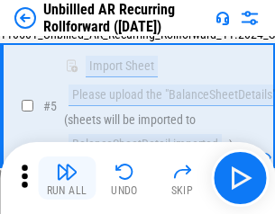
click at [67, 178] on img "button" at bounding box center [67, 172] width 22 height 22
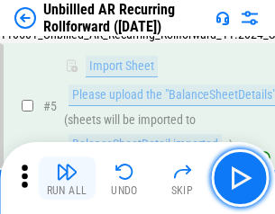
scroll to position [169, 0]
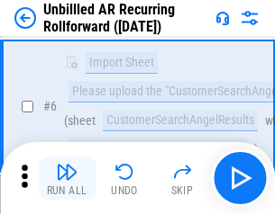
click at [67, 178] on img "button" at bounding box center [67, 172] width 22 height 22
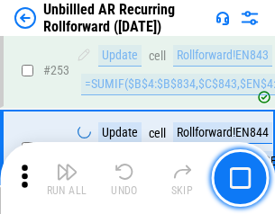
scroll to position [6114, 0]
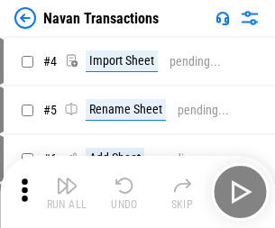
click at [67, 178] on img "button" at bounding box center [67, 186] width 22 height 22
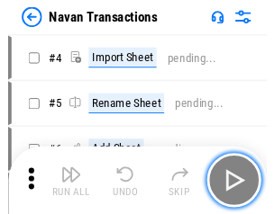
scroll to position [29, 0]
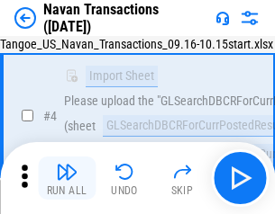
click at [67, 178] on img "button" at bounding box center [67, 172] width 22 height 22
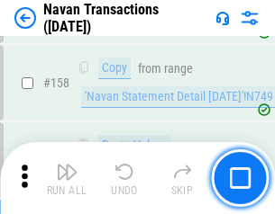
scroll to position [5836, 0]
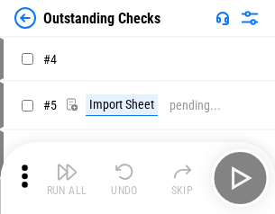
click at [67, 178] on img "button" at bounding box center [67, 172] width 22 height 22
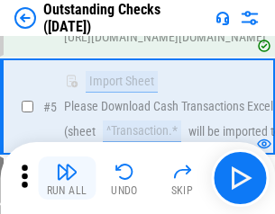
click at [67, 178] on img "button" at bounding box center [67, 172] width 22 height 22
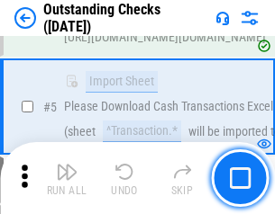
scroll to position [188, 0]
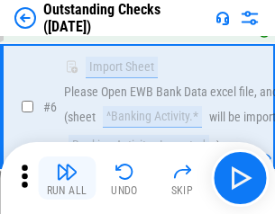
click at [67, 178] on img "button" at bounding box center [67, 172] width 22 height 22
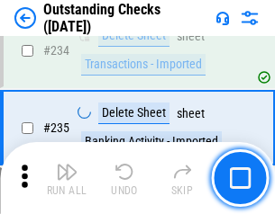
scroll to position [5466, 0]
